Goal: Information Seeking & Learning: Learn about a topic

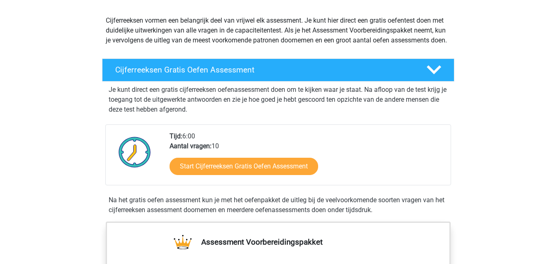
scroll to position [88, 0]
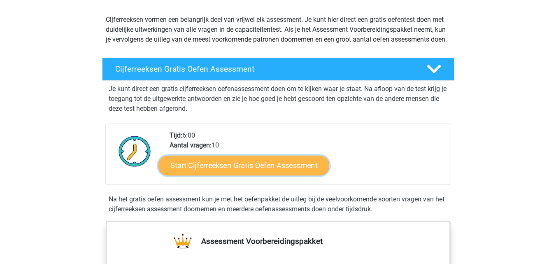
click at [255, 175] on link "Start Cijferreeksen Gratis Oefen Assessment" at bounding box center [244, 165] width 171 height 20
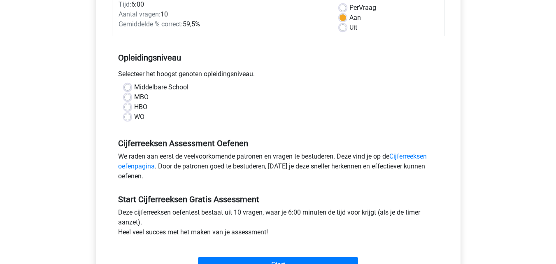
scroll to position [140, 0]
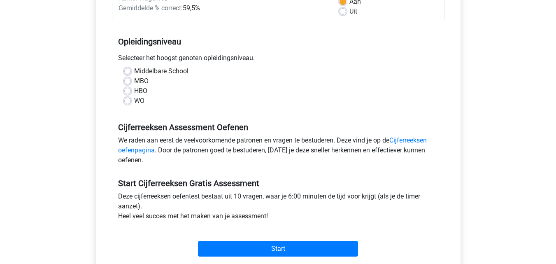
click at [131, 102] on div "WO" at bounding box center [278, 101] width 308 height 10
click at [134, 103] on label "WO" at bounding box center [139, 101] width 10 height 10
click at [129, 103] on input "WO" at bounding box center [127, 100] width 7 height 8
radio input "true"
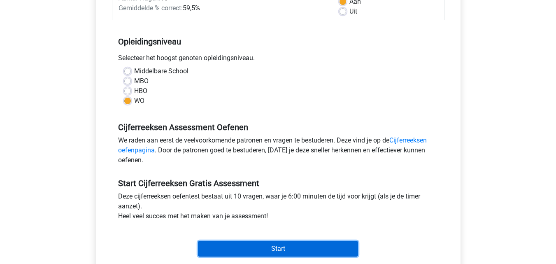
click at [268, 242] on input "Start" at bounding box center [278, 249] width 160 height 16
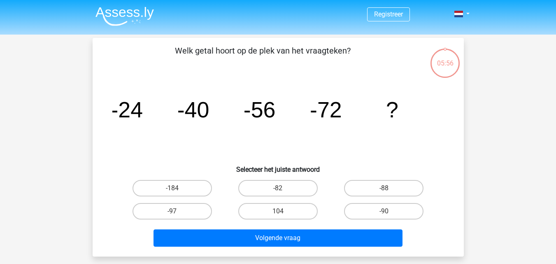
scroll to position [0, 0]
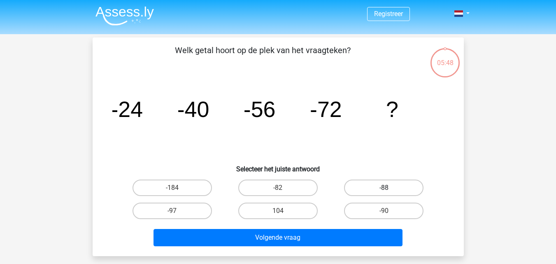
click at [363, 189] on label "-88" at bounding box center [383, 188] width 79 height 16
click at [384, 189] on input "-88" at bounding box center [386, 190] width 5 height 5
radio input "true"
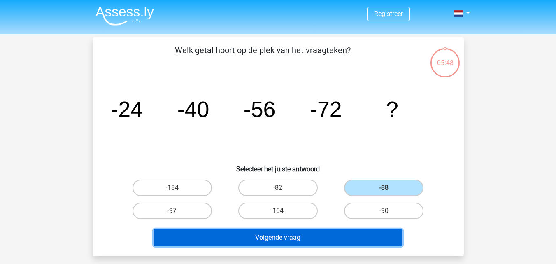
click at [339, 239] on button "Volgende vraag" at bounding box center [278, 237] width 249 height 17
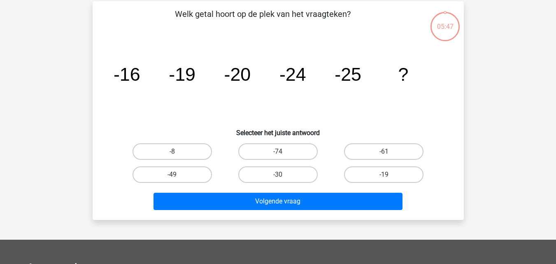
scroll to position [38, 0]
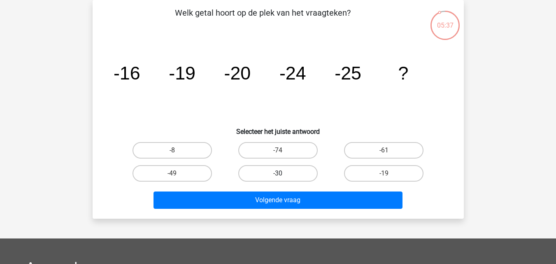
click at [291, 174] on label "-30" at bounding box center [277, 173] width 79 height 16
click at [283, 174] on input "-30" at bounding box center [280, 175] width 5 height 5
radio input "true"
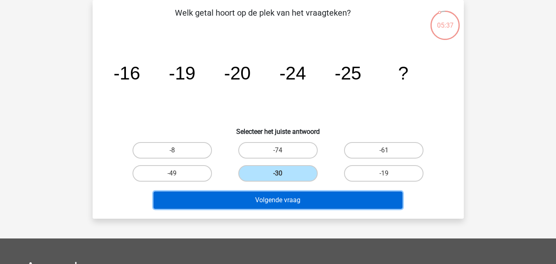
click at [302, 196] on button "Volgende vraag" at bounding box center [278, 200] width 249 height 17
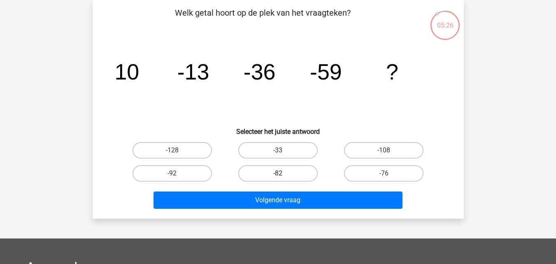
click at [271, 176] on label "-82" at bounding box center [277, 173] width 79 height 16
click at [278, 176] on input "-82" at bounding box center [280, 175] width 5 height 5
radio input "true"
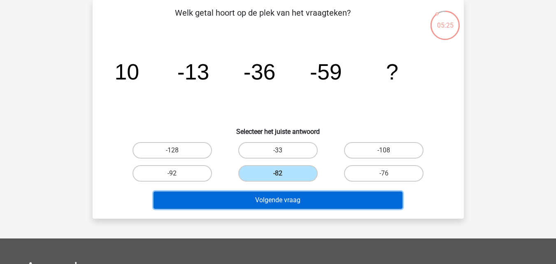
click at [292, 200] on button "Volgende vraag" at bounding box center [278, 200] width 249 height 17
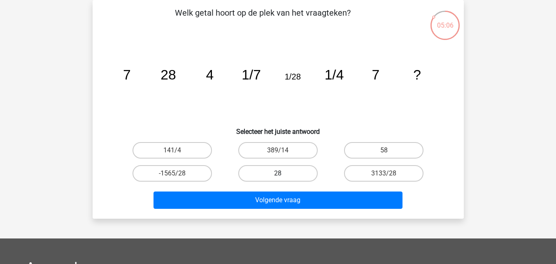
click at [310, 169] on label "28" at bounding box center [277, 173] width 79 height 16
click at [283, 173] on input "28" at bounding box center [280, 175] width 5 height 5
radio input "true"
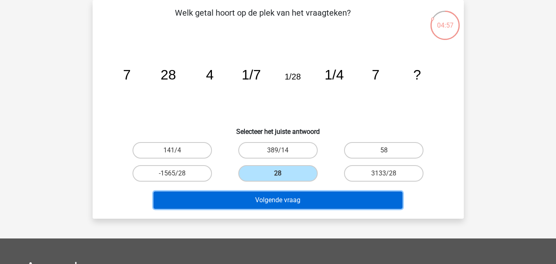
click at [319, 196] on button "Volgende vraag" at bounding box center [278, 200] width 249 height 17
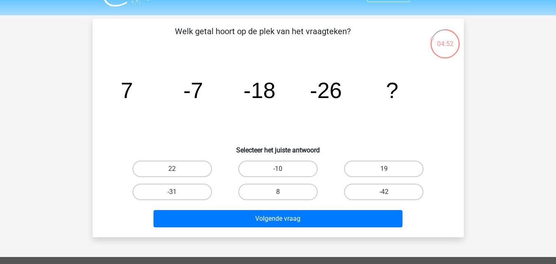
scroll to position [3, 0]
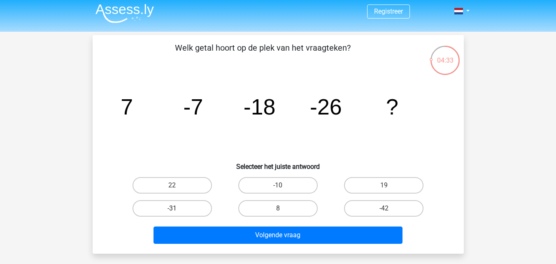
click at [186, 208] on label "-31" at bounding box center [172, 208] width 79 height 16
click at [178, 208] on input "-31" at bounding box center [174, 210] width 5 height 5
radio input "true"
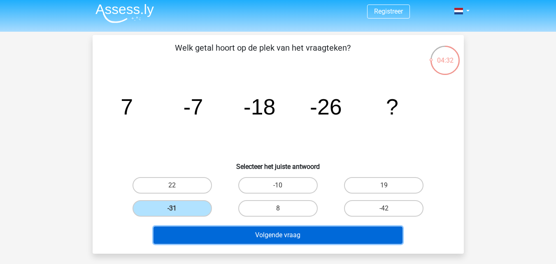
click at [238, 234] on button "Volgende vraag" at bounding box center [278, 235] width 249 height 17
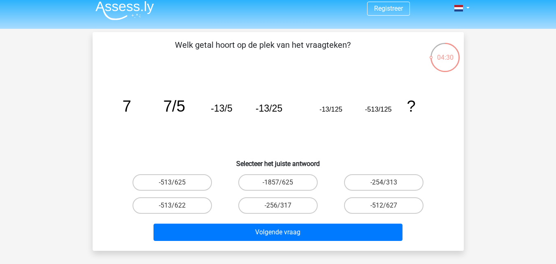
scroll to position [5, 0]
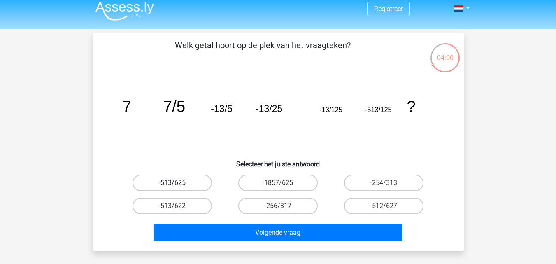
click at [201, 180] on label "-513/625" at bounding box center [172, 183] width 79 height 16
click at [178, 183] on input "-513/625" at bounding box center [174, 185] width 5 height 5
radio input "true"
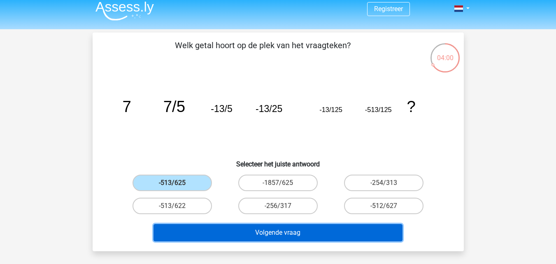
click at [236, 230] on button "Volgende vraag" at bounding box center [278, 232] width 249 height 17
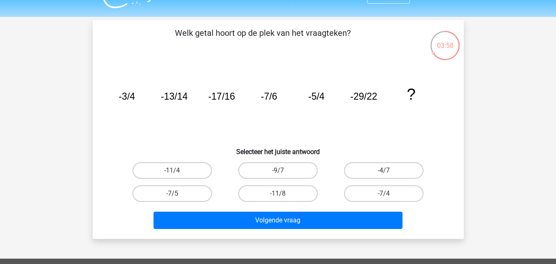
scroll to position [17, 0]
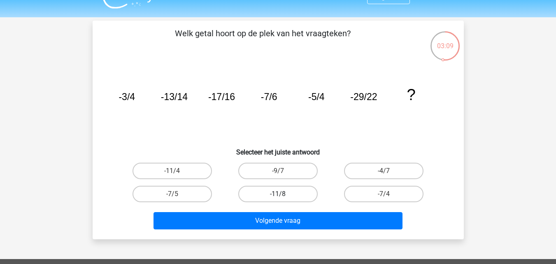
click at [309, 195] on label "-11/8" at bounding box center [277, 194] width 79 height 16
click at [283, 195] on input "-11/8" at bounding box center [280, 196] width 5 height 5
radio input "true"
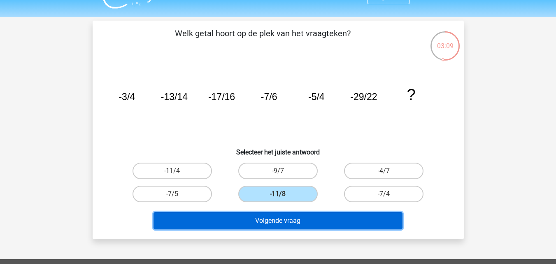
click at [329, 226] on button "Volgende vraag" at bounding box center [278, 220] width 249 height 17
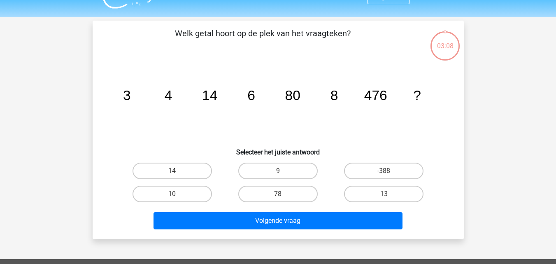
scroll to position [38, 0]
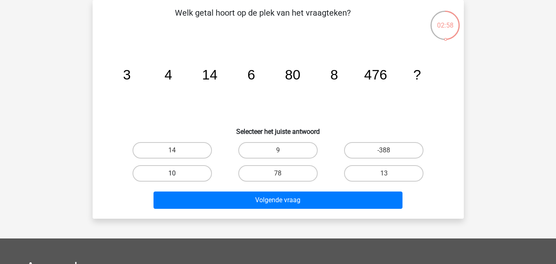
click at [208, 174] on label "10" at bounding box center [172, 173] width 79 height 16
click at [178, 174] on input "10" at bounding box center [174, 175] width 5 height 5
radio input "true"
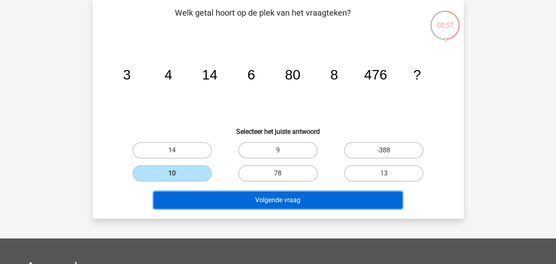
click at [253, 201] on button "Volgende vraag" at bounding box center [278, 200] width 249 height 17
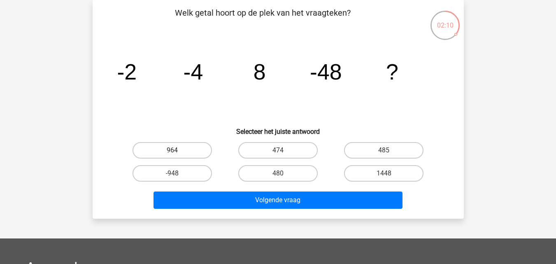
click at [191, 147] on label "964" at bounding box center [172, 150] width 79 height 16
click at [178, 150] on input "964" at bounding box center [174, 152] width 5 height 5
radio input "true"
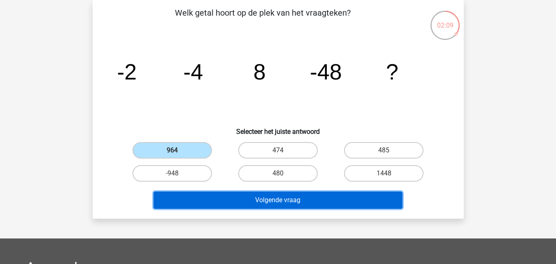
click at [248, 195] on button "Volgende vraag" at bounding box center [278, 200] width 249 height 17
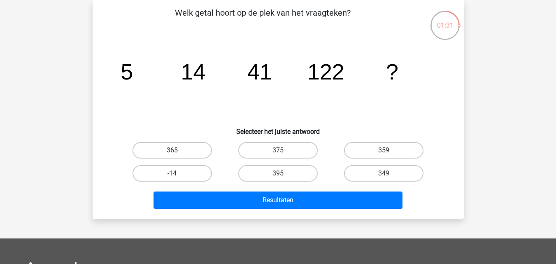
click at [363, 153] on label "359" at bounding box center [383, 150] width 79 height 16
click at [384, 153] on input "359" at bounding box center [386, 152] width 5 height 5
radio input "true"
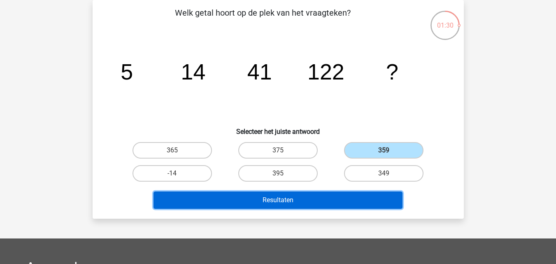
click at [355, 205] on button "Resultaten" at bounding box center [278, 200] width 249 height 17
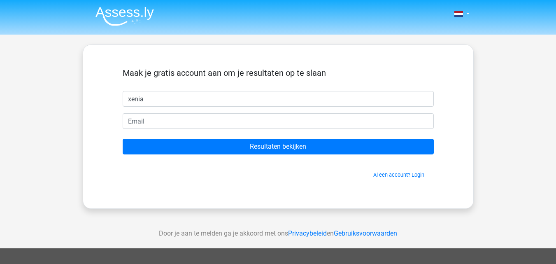
type input "xenia"
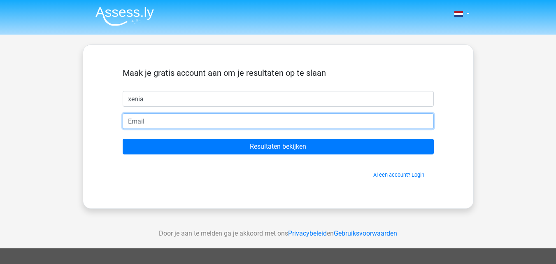
click at [254, 118] on input "email" at bounding box center [278, 121] width 311 height 16
type input "besse.xenia@gmail.com"
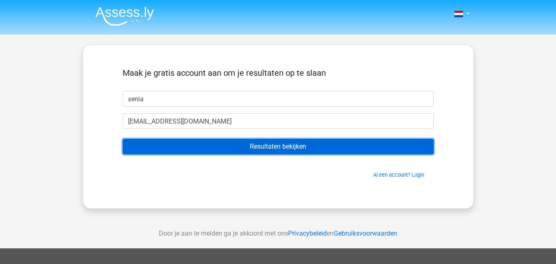
click at [231, 142] on input "Resultaten bekijken" at bounding box center [278, 147] width 311 height 16
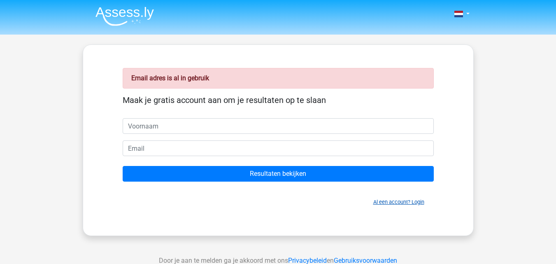
click at [409, 205] on link "Al een account? Login" at bounding box center [399, 202] width 51 height 6
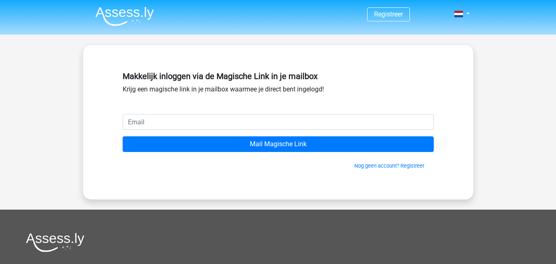
type input "x"
type input "[EMAIL_ADDRESS][DOMAIN_NAME]"
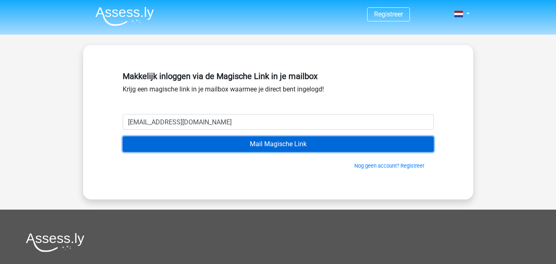
click at [234, 143] on input "Mail Magische Link" at bounding box center [278, 144] width 311 height 16
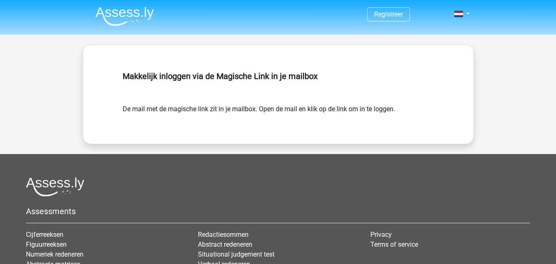
click at [247, 158] on footer "Assessments Cijferreeksen Figuurreeksen Numeriek redeneren Abstracte matrices V…" at bounding box center [278, 262] width 556 height 217
drag, startPoint x: 260, startPoint y: 158, endPoint x: 367, endPoint y: 160, distance: 107.1
click at [367, 160] on footer "Assessments Cijferreeksen Figuurreeksen Numeriek redeneren Abstracte matrices V…" at bounding box center [278, 262] width 556 height 217
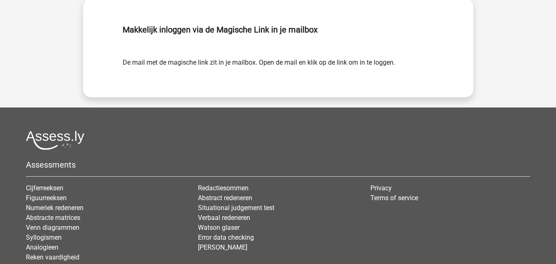
scroll to position [47, 0]
